Goal: Task Accomplishment & Management: Manage account settings

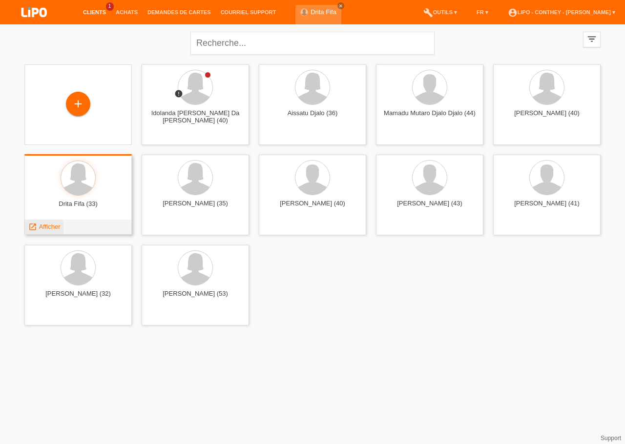
click at [45, 228] on span "Afficher" at bounding box center [49, 226] width 21 height 7
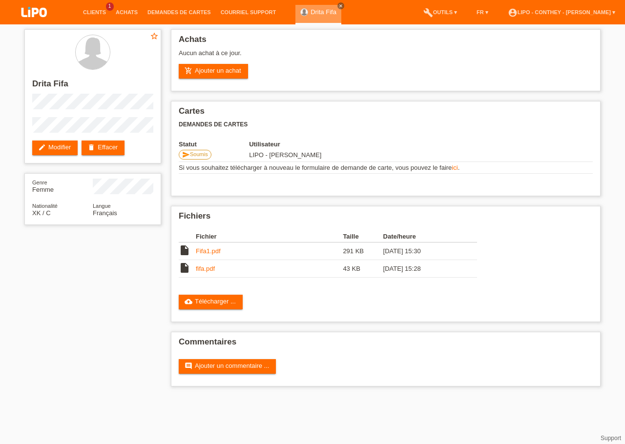
click at [327, 6] on div "Drita Fifa close" at bounding box center [318, 15] width 46 height 20
click at [338, 4] on icon "close" at bounding box center [340, 5] width 5 height 5
click at [95, 14] on link "Clients" at bounding box center [94, 12] width 33 height 6
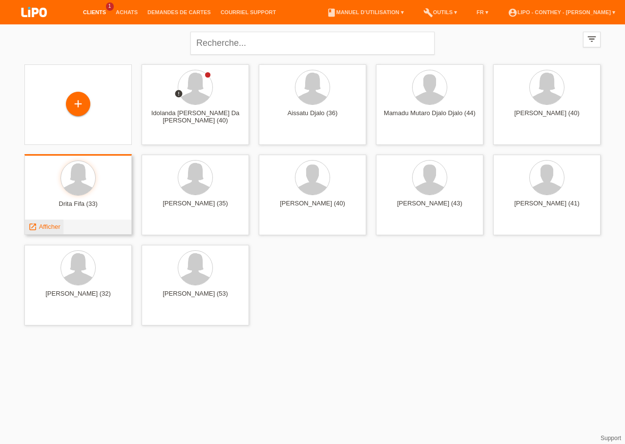
click at [47, 226] on span "Afficher" at bounding box center [49, 226] width 21 height 7
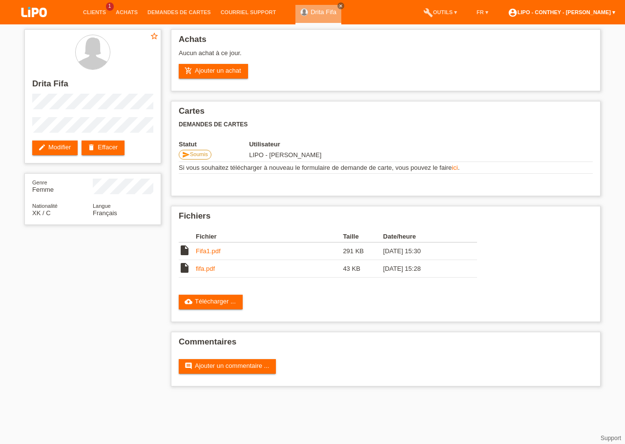
click at [610, 11] on link "account_circle LIPO - Conthey - [PERSON_NAME] ▾" at bounding box center [561, 12] width 117 height 6
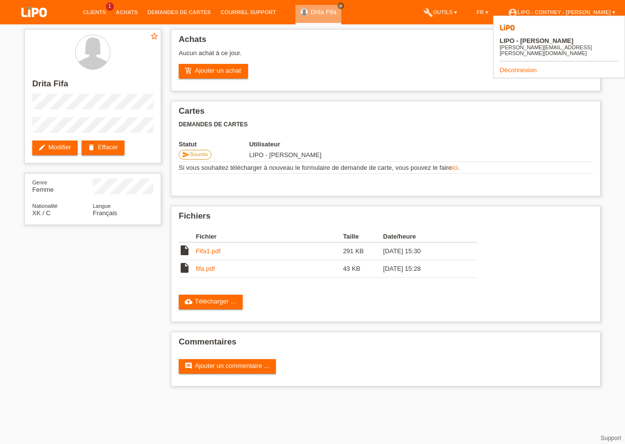
click at [518, 66] on link "Déconnexion" at bounding box center [518, 69] width 37 height 7
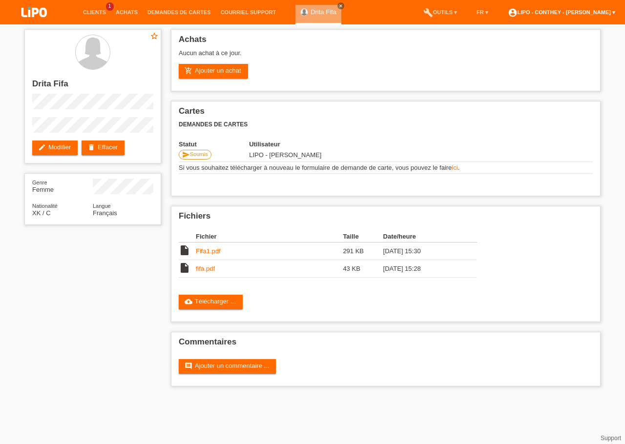
click at [616, 12] on link "account_circle LIPO - Conthey - [PERSON_NAME] ▾" at bounding box center [561, 12] width 117 height 6
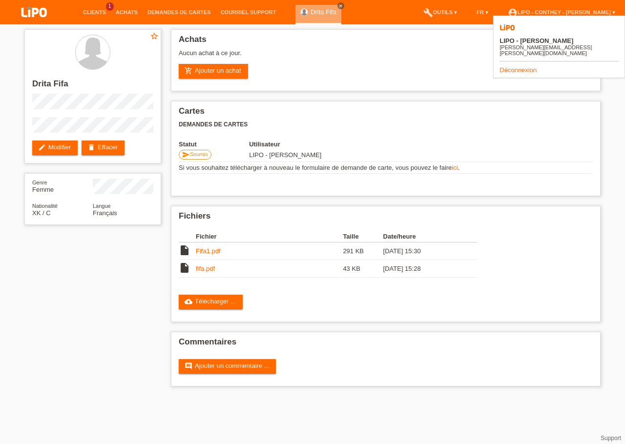
click at [509, 66] on link "Déconnexion" at bounding box center [518, 69] width 37 height 7
